Goal: Task Accomplishment & Management: Manage account settings

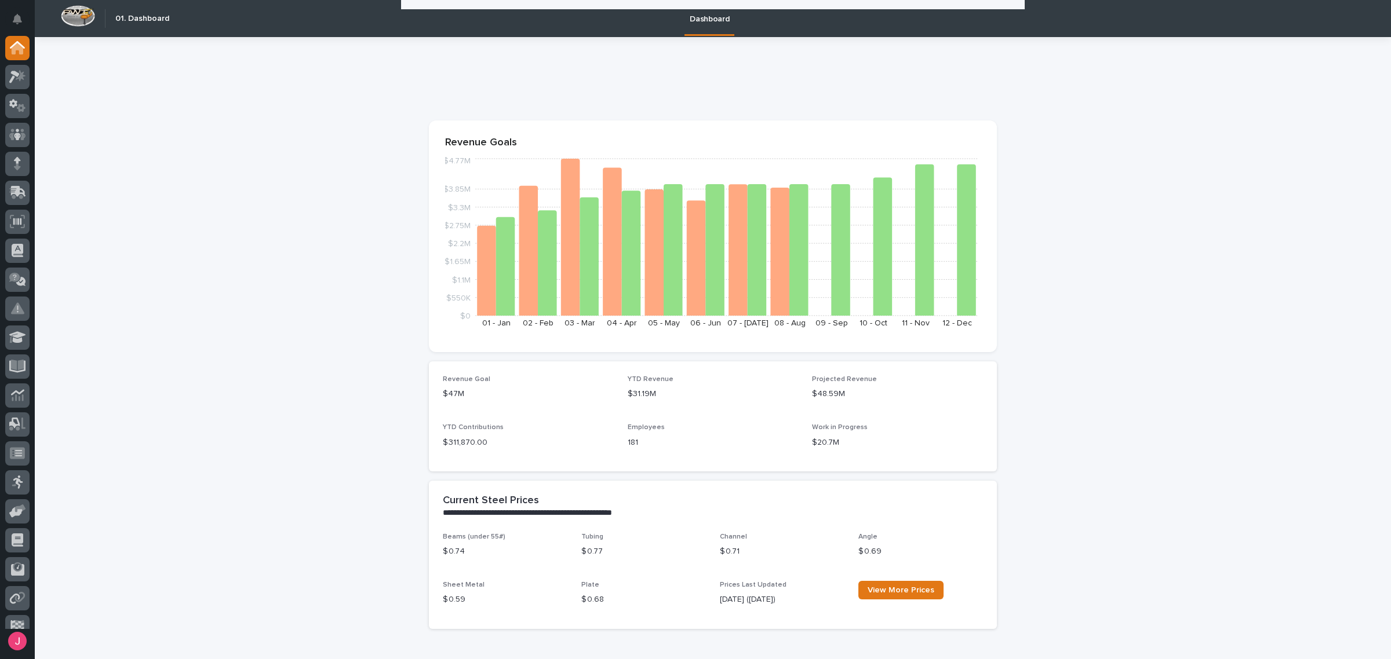
scroll to position [435, 0]
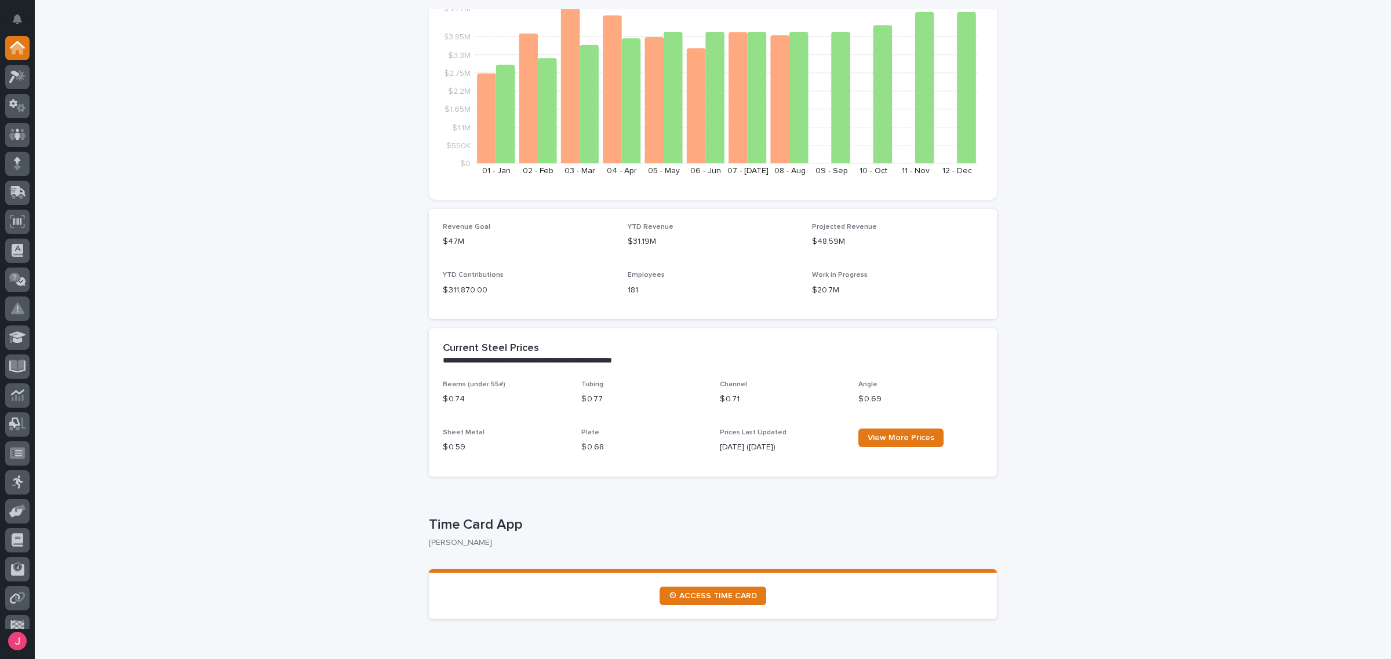
scroll to position [0, 0]
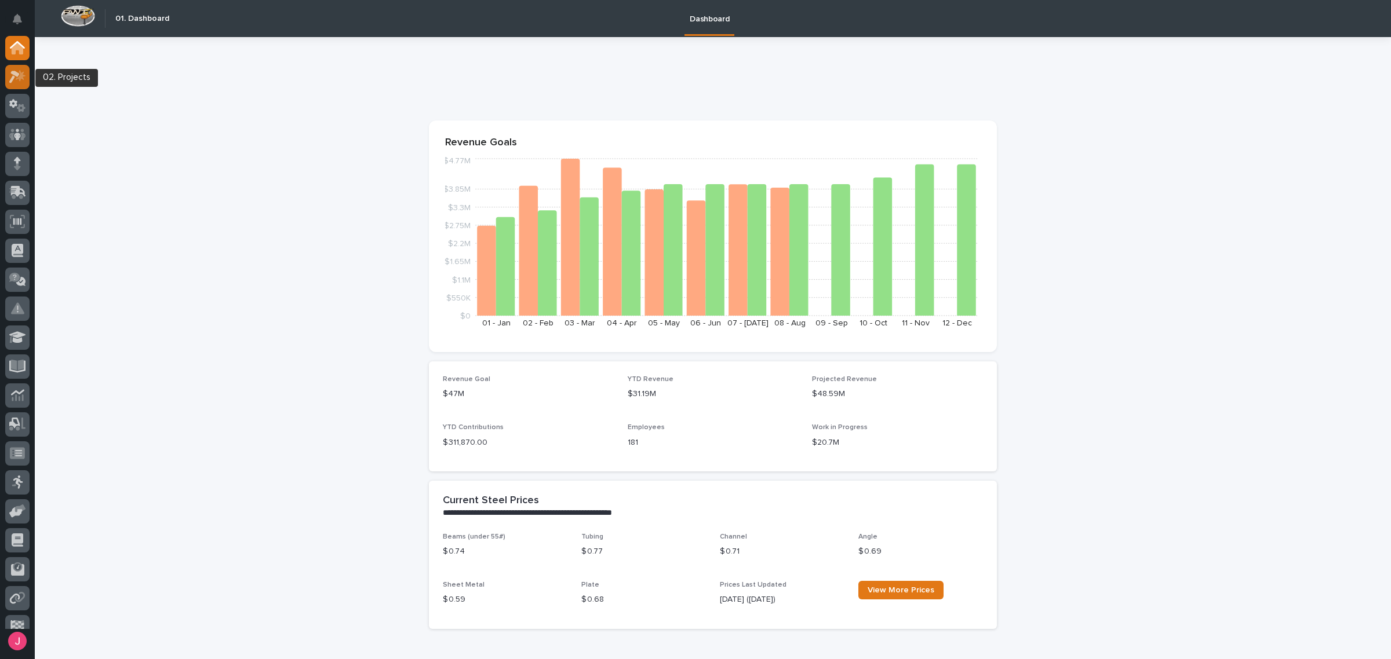
click at [21, 78] on icon at bounding box center [21, 76] width 10 height 12
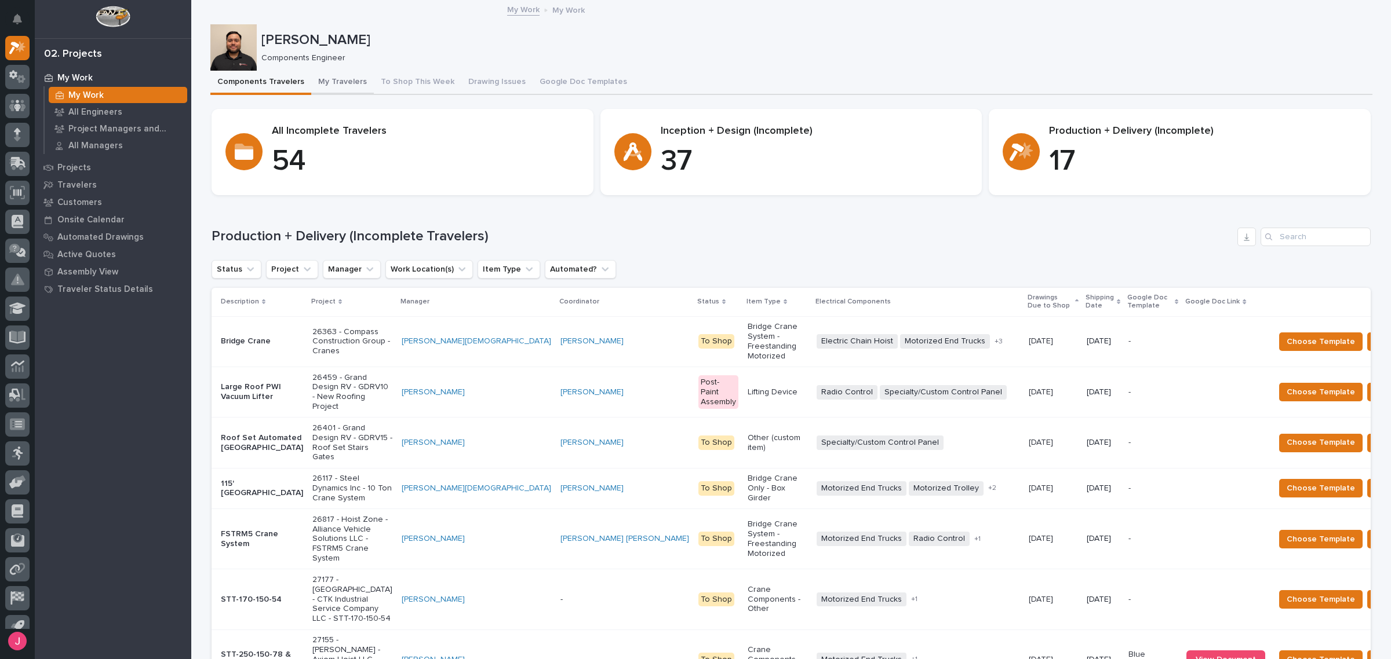
click at [337, 89] on button "My Travelers" at bounding box center [342, 83] width 63 height 24
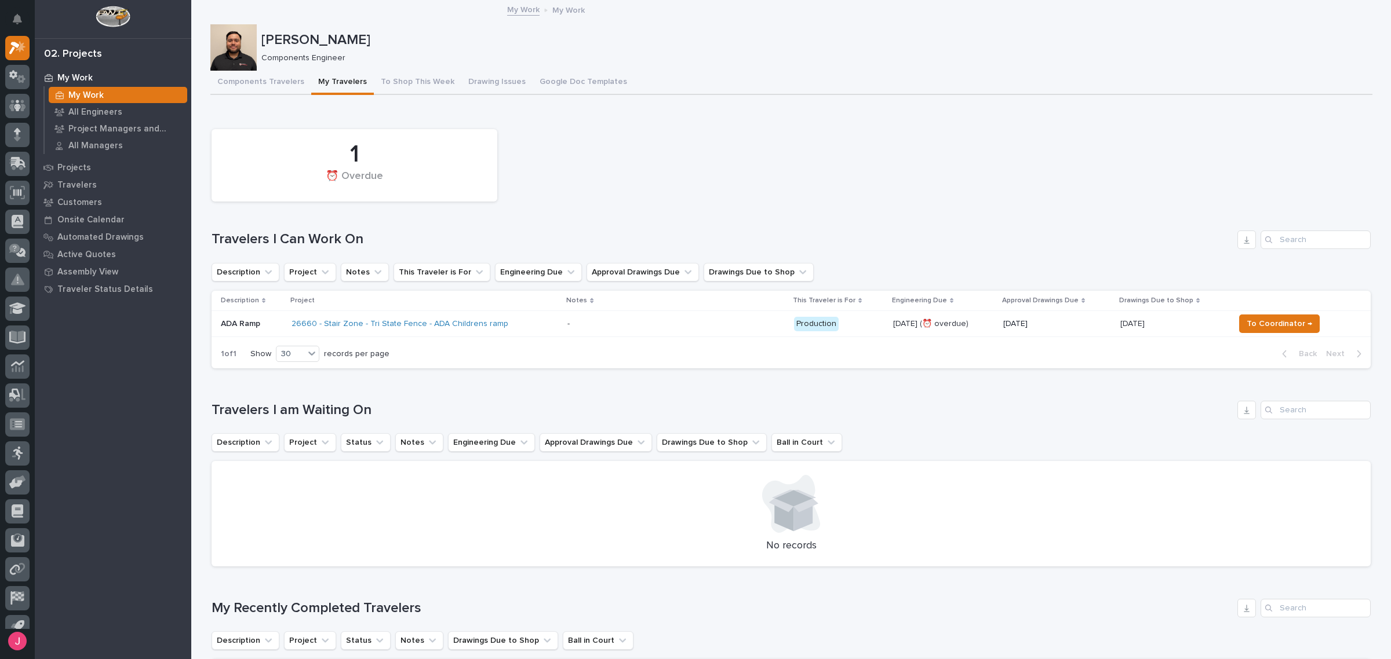
click at [603, 320] on p at bounding box center [668, 324] width 203 height 10
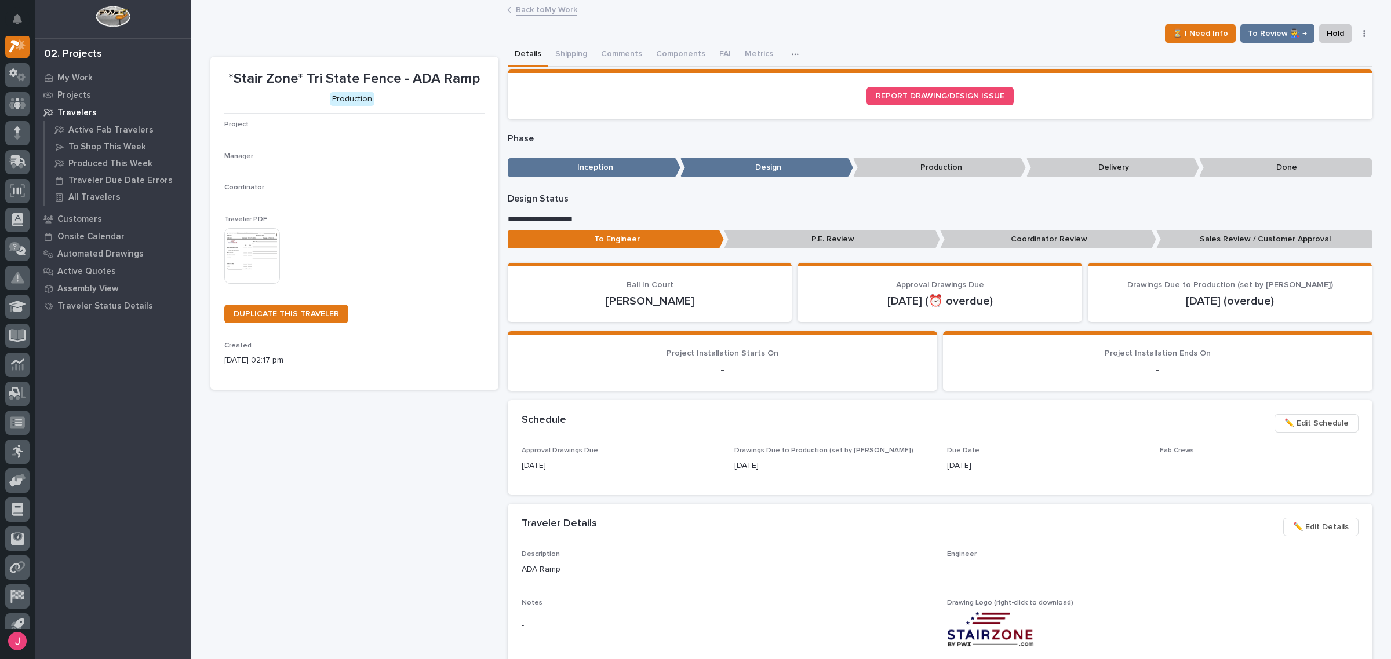
scroll to position [29, 0]
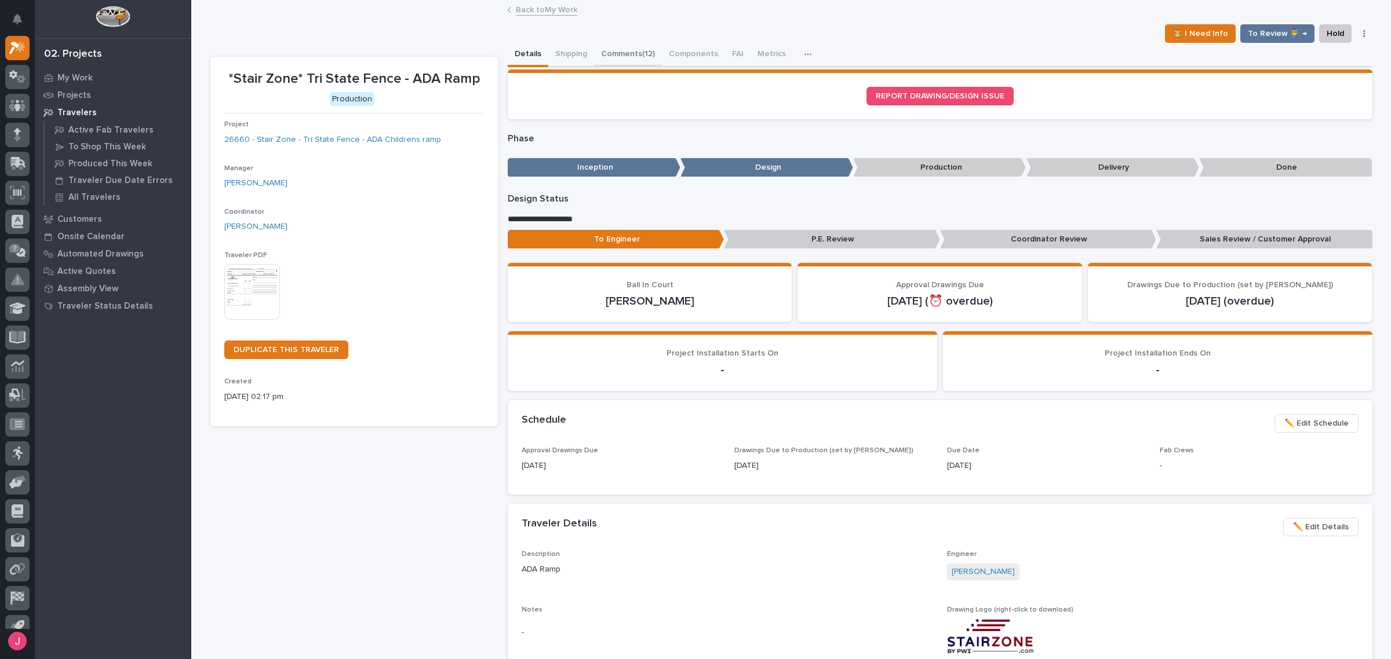
click at [620, 50] on button "Comments (12)" at bounding box center [628, 55] width 68 height 24
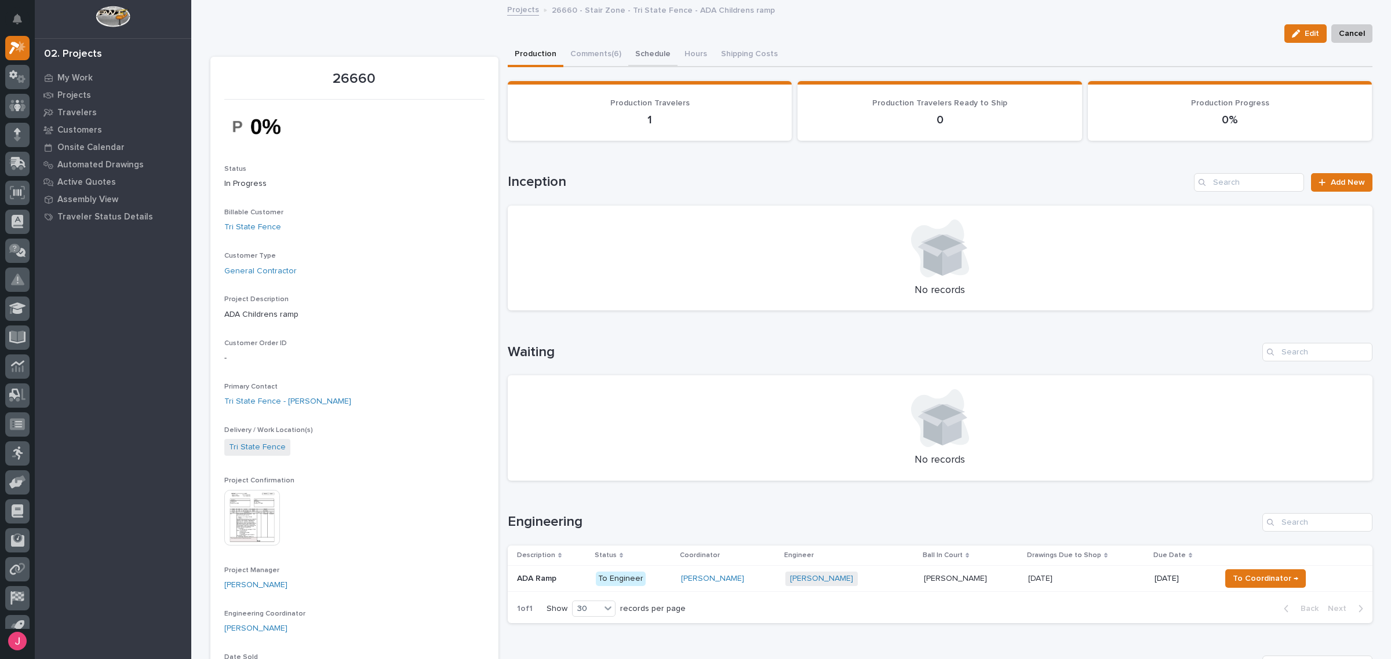
click at [644, 50] on button "Schedule" at bounding box center [652, 55] width 49 height 24
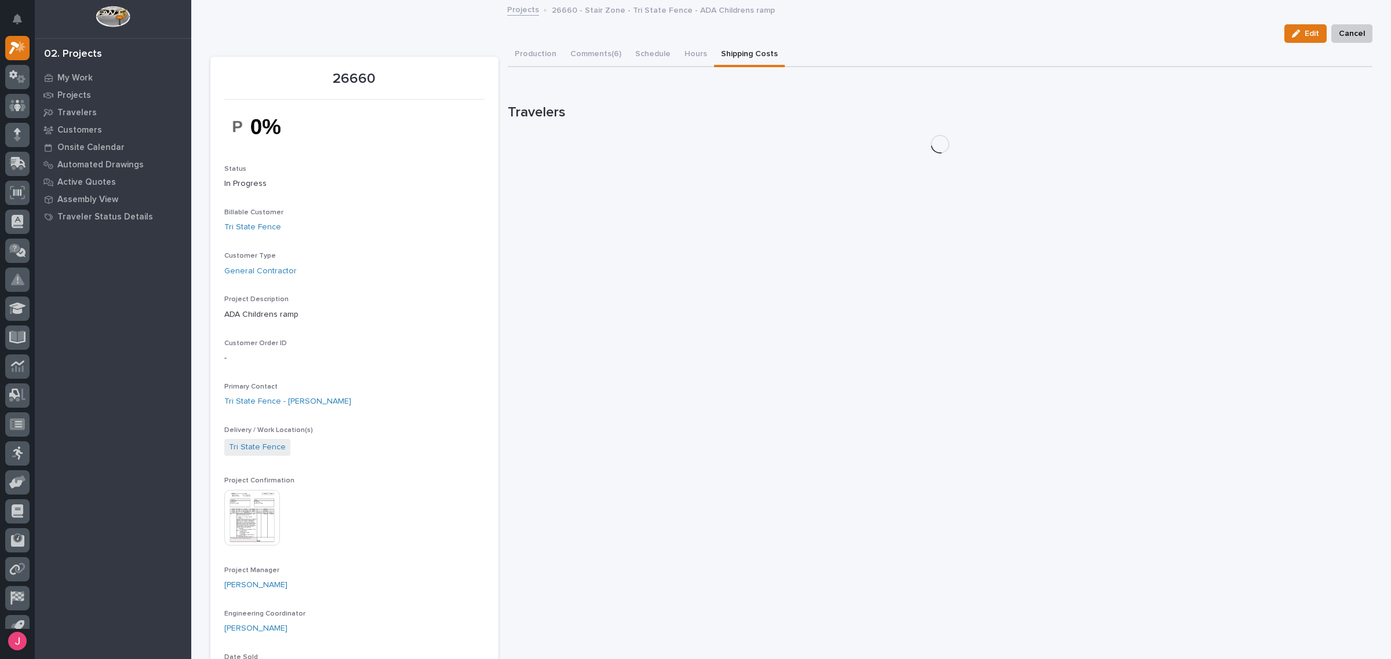
click at [757, 59] on button "Shipping Costs" at bounding box center [749, 55] width 71 height 24
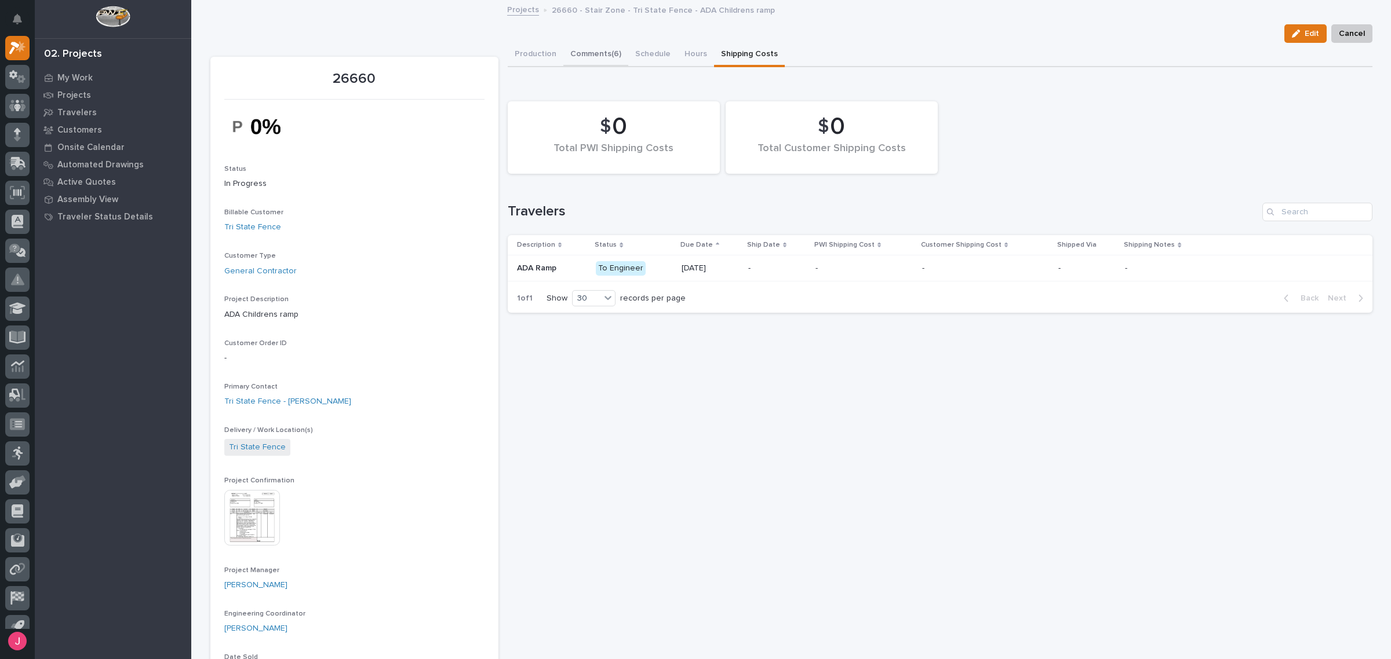
click at [607, 51] on button "Comments (6)" at bounding box center [595, 55] width 65 height 24
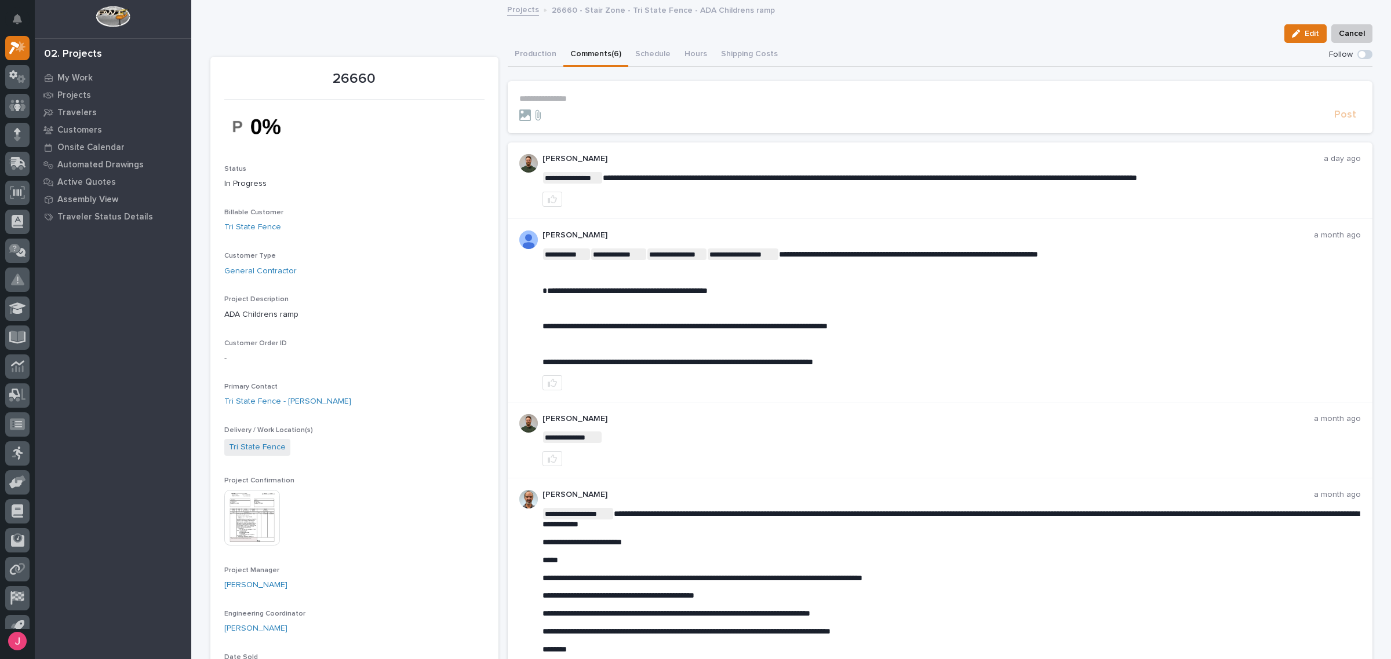
click at [242, 540] on img at bounding box center [252, 518] width 56 height 56
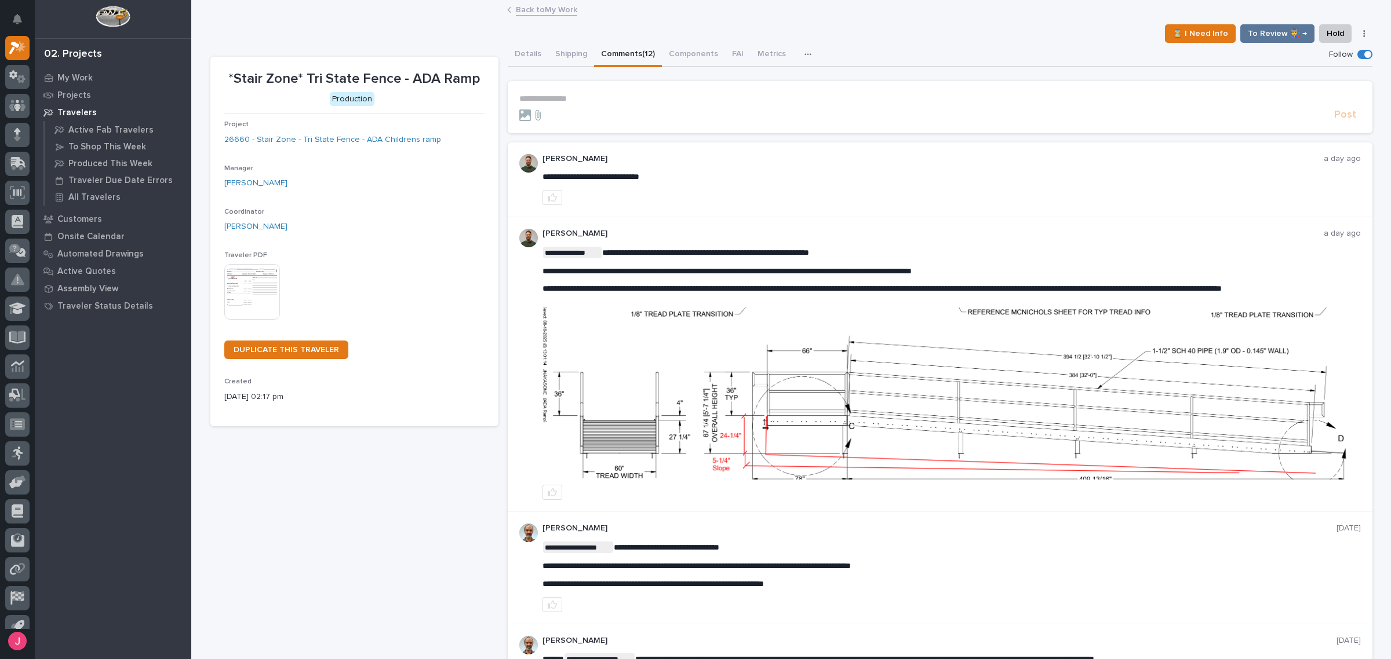
scroll to position [217, 0]
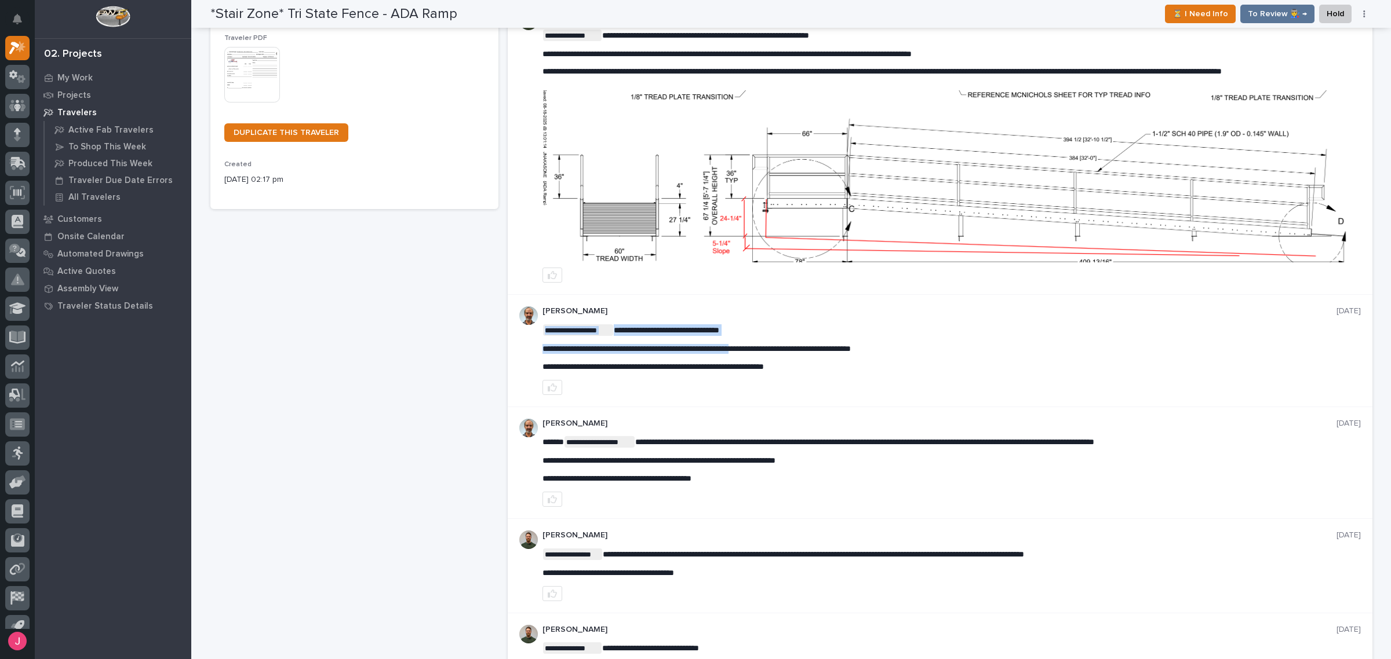
drag, startPoint x: 751, startPoint y: 348, endPoint x: 762, endPoint y: 348, distance: 11.0
click at [795, 349] on span "**********" at bounding box center [696, 349] width 308 height 8
drag, startPoint x: 880, startPoint y: 349, endPoint x: 907, endPoint y: 345, distance: 27.5
click at [851, 345] on span "**********" at bounding box center [696, 349] width 308 height 8
click at [931, 349] on p "**********" at bounding box center [951, 349] width 818 height 10
